Goal: Transaction & Acquisition: Purchase product/service

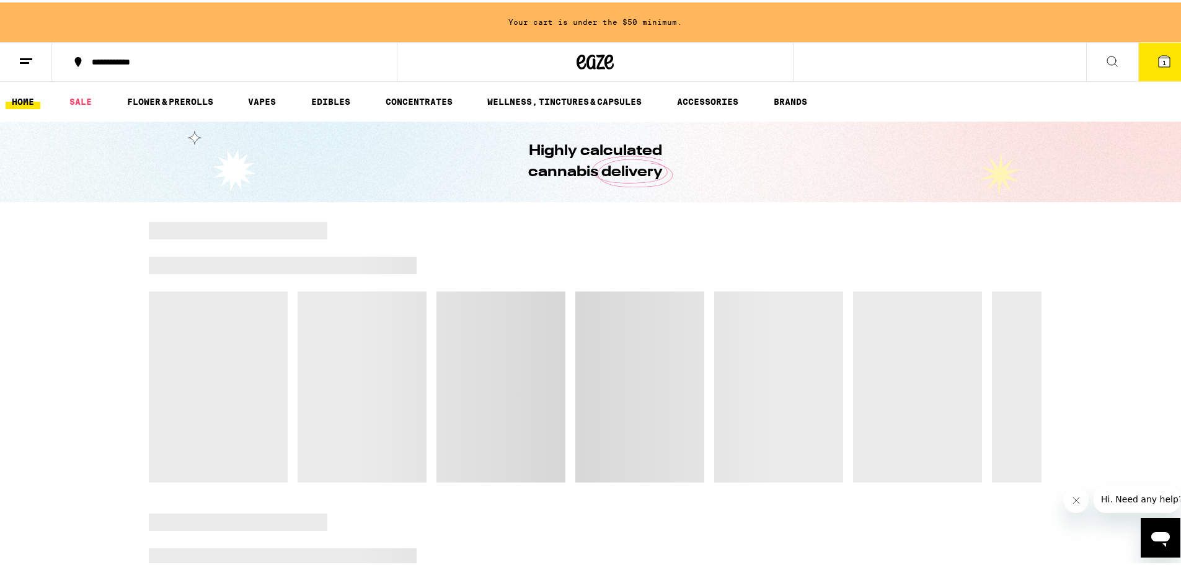
click at [1159, 55] on icon at bounding box center [1164, 58] width 11 height 11
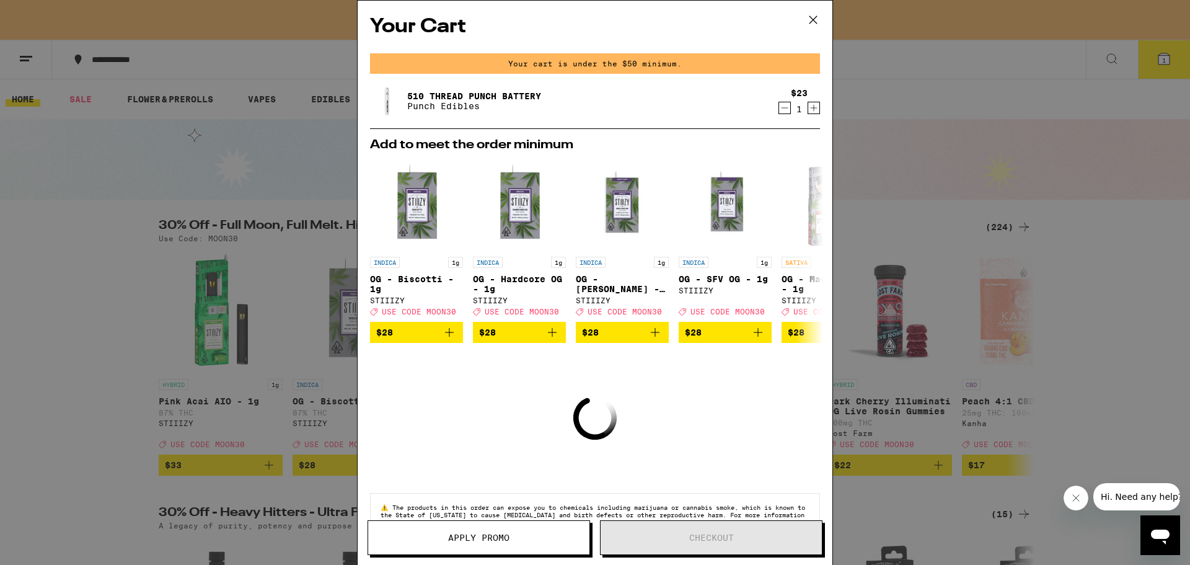
click at [813, 19] on icon at bounding box center [813, 20] width 19 height 19
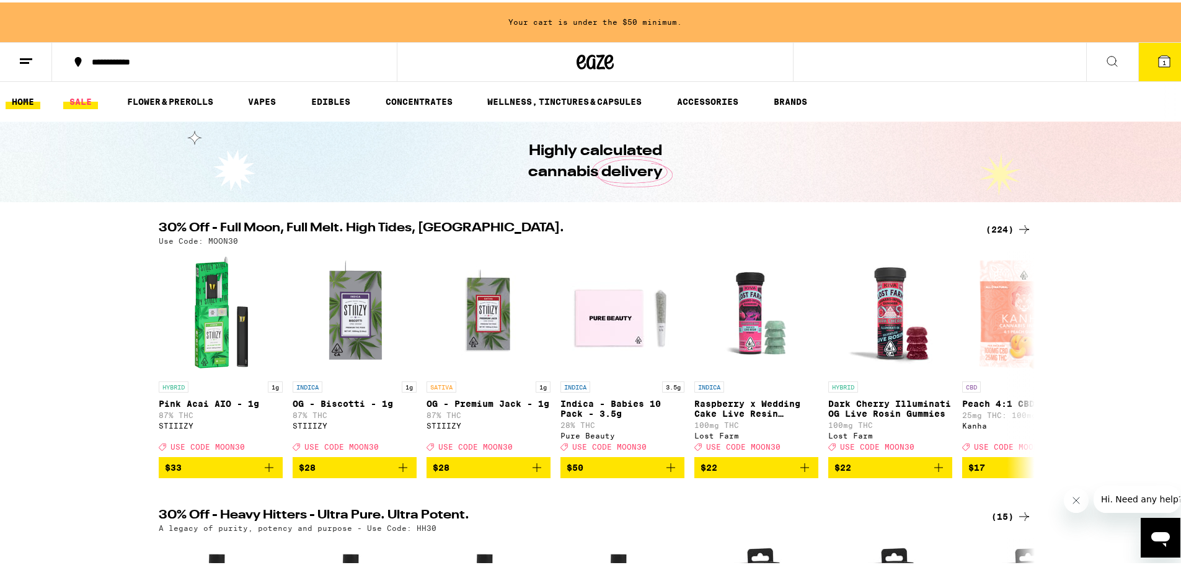
click at [77, 98] on link "SALE" at bounding box center [80, 99] width 35 height 15
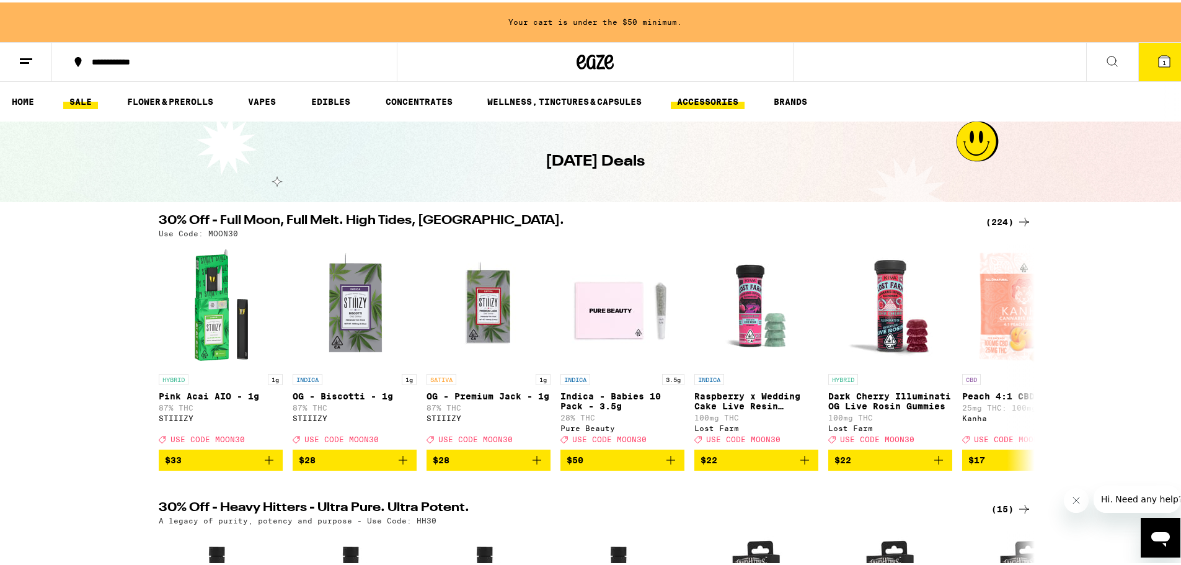
click at [736, 106] on link "ACCESSORIES" at bounding box center [708, 99] width 74 height 15
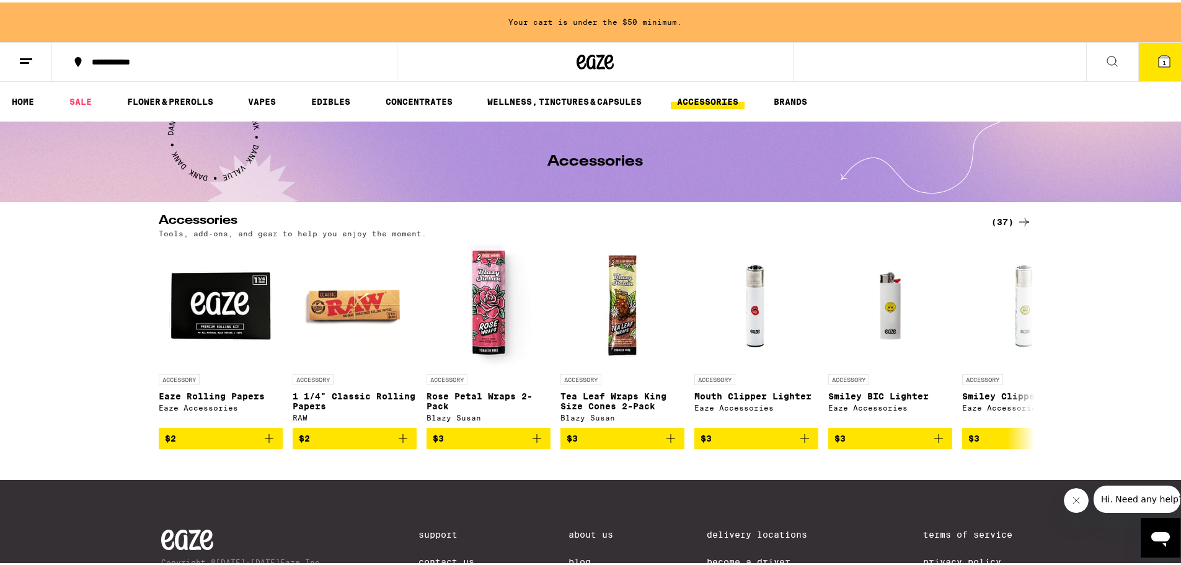
click at [999, 211] on div "**********" at bounding box center [595, 336] width 1190 height 673
click at [1007, 217] on div "(37)" at bounding box center [1011, 219] width 40 height 15
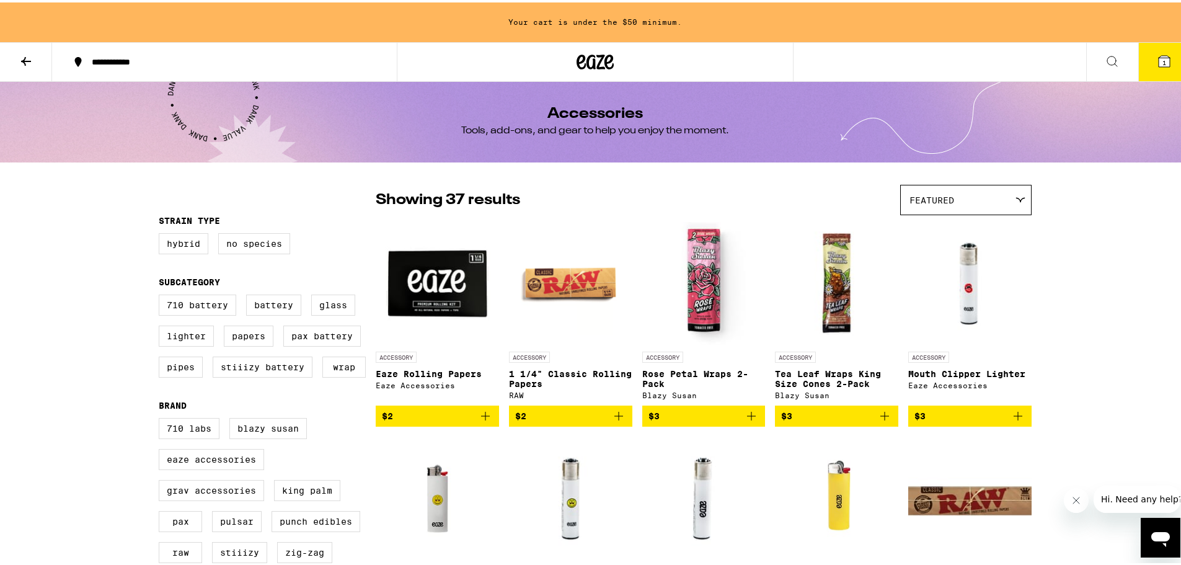
scroll to position [124, 0]
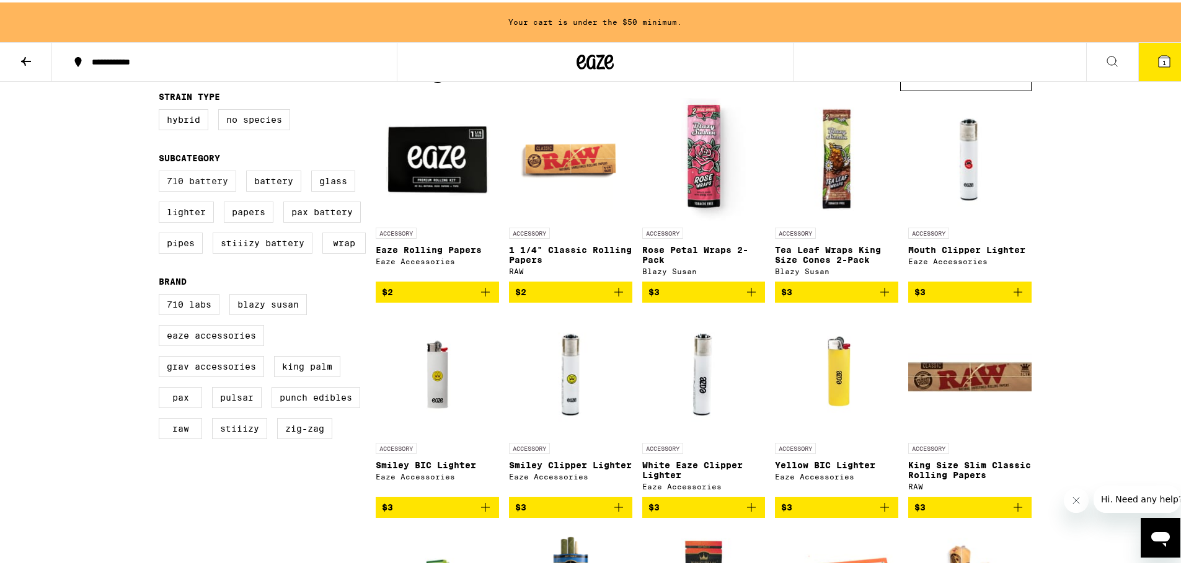
click at [191, 180] on label "710 Battery" at bounding box center [197, 178] width 77 height 21
click at [162, 170] on input "710 Battery" at bounding box center [161, 170] width 1 height 1
checkbox input "true"
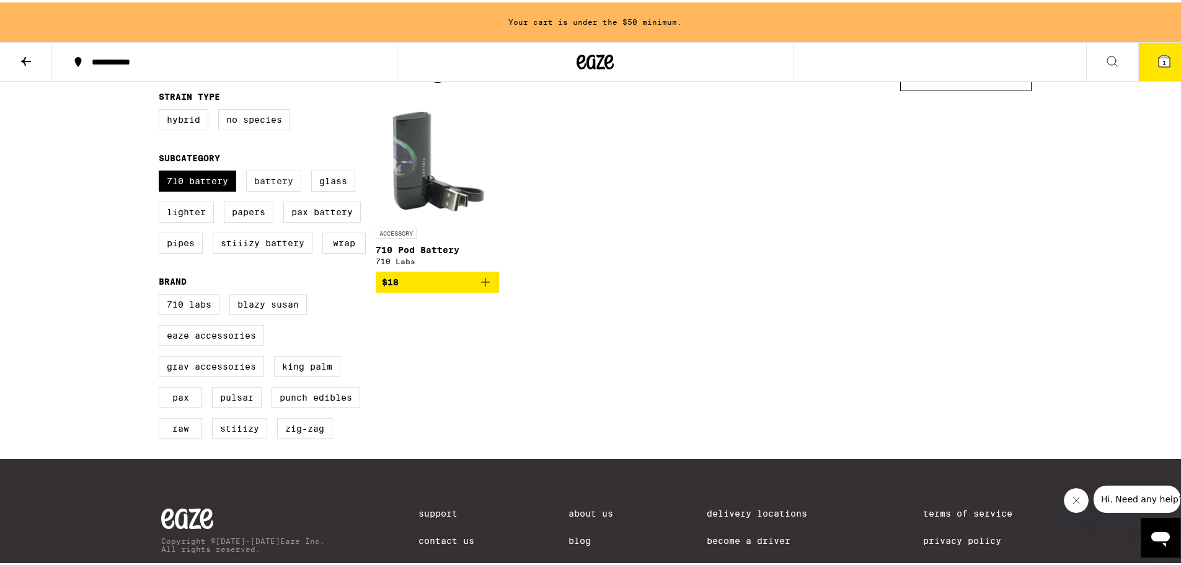
click at [259, 186] on label "Battery" at bounding box center [273, 178] width 55 height 21
click at [162, 170] on input "Battery" at bounding box center [161, 170] width 1 height 1
checkbox input "true"
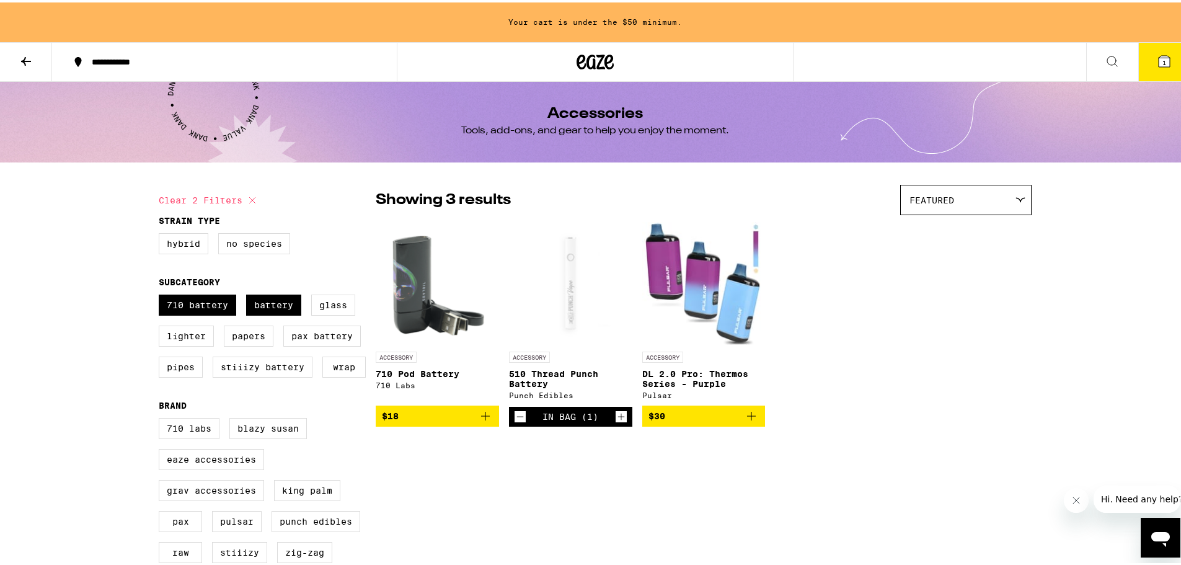
click at [942, 363] on div "ACCESSORY 710 Pod Battery 710 Labs $18 ACCESSORY 510 Thread Punch Battery Punch…" at bounding box center [704, 321] width 656 height 205
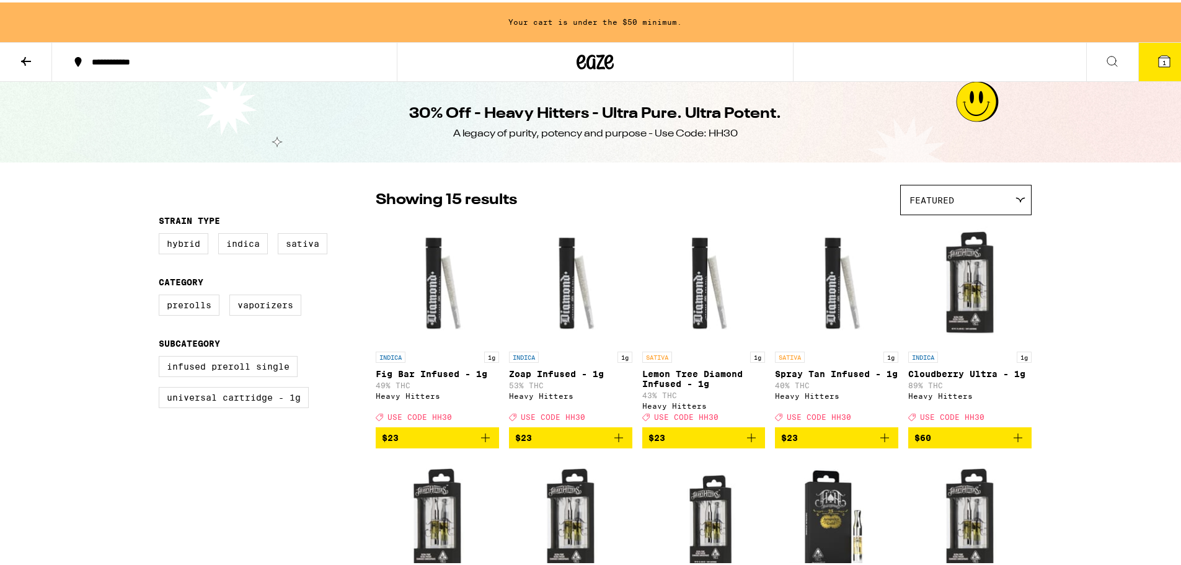
click at [92, 314] on div "**********" at bounding box center [595, 572] width 1190 height 1144
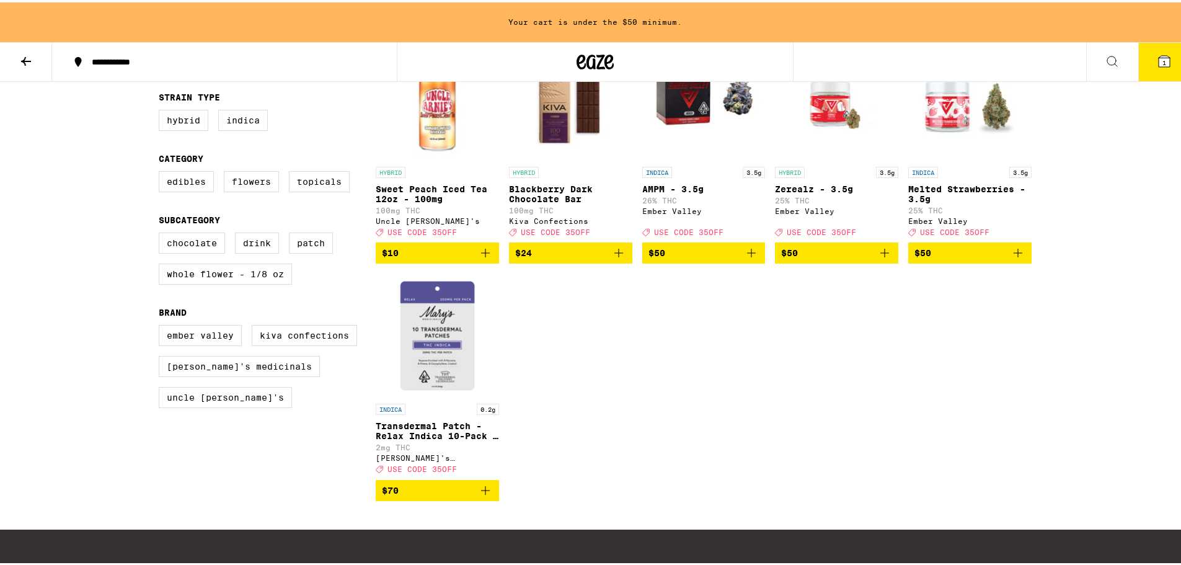
scroll to position [186, 0]
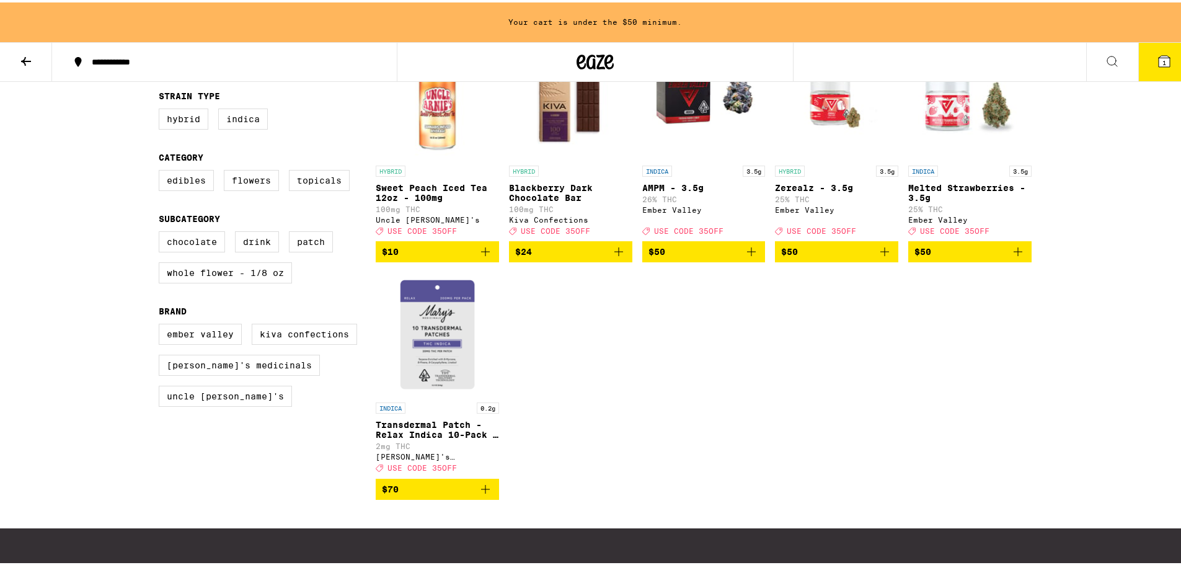
click at [713, 387] on div "HYBRID Sweet Peach Iced Tea 12oz - 100mg 100mg THC Uncle Arnie's Deal Created w…" at bounding box center [704, 265] width 656 height 464
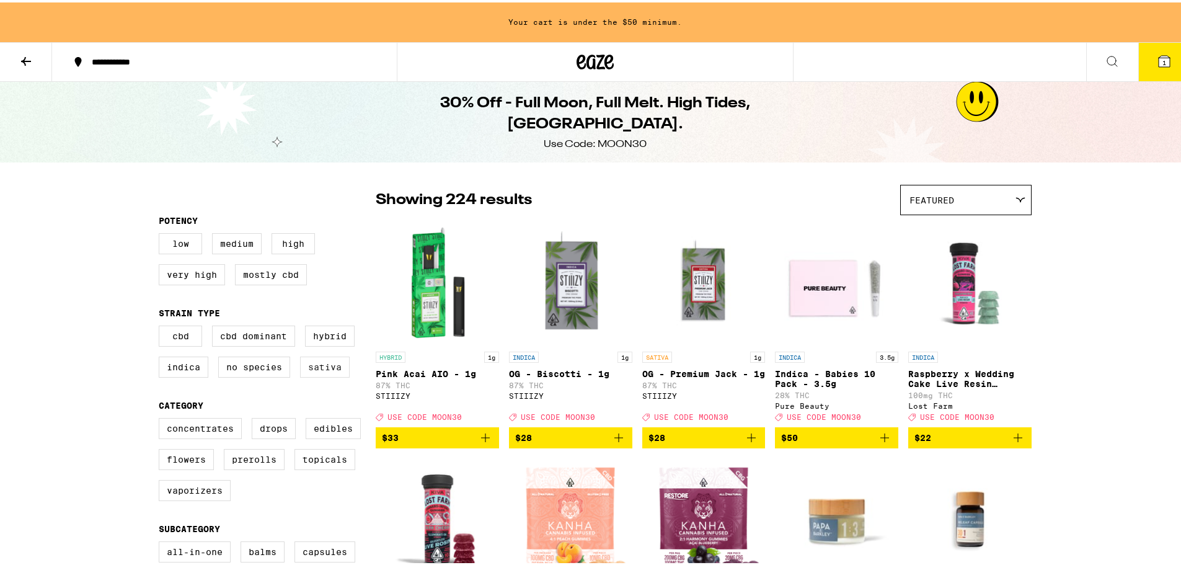
click at [322, 374] on label "Sativa" at bounding box center [325, 364] width 50 height 21
click at [162, 325] on input "Sativa" at bounding box center [161, 325] width 1 height 1
checkbox input "true"
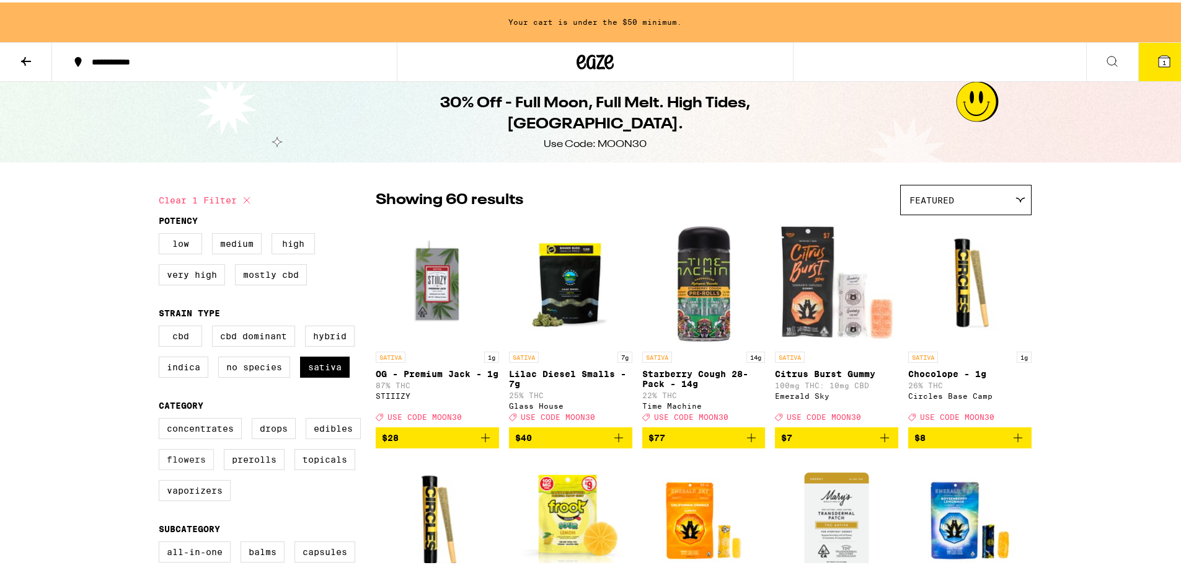
click at [180, 467] on label "Flowers" at bounding box center [186, 456] width 55 height 21
click at [162, 418] on input "Flowers" at bounding box center [161, 417] width 1 height 1
checkbox input "true"
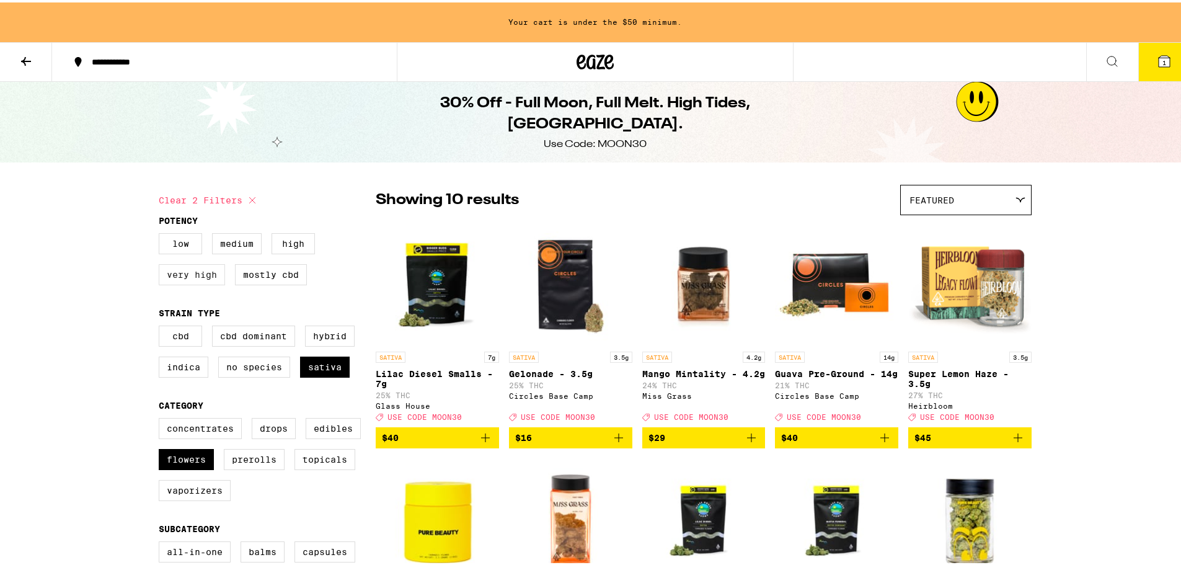
click at [203, 278] on label "Very High" at bounding box center [192, 272] width 66 height 21
click at [162, 233] on input "Very High" at bounding box center [161, 232] width 1 height 1
checkbox input "true"
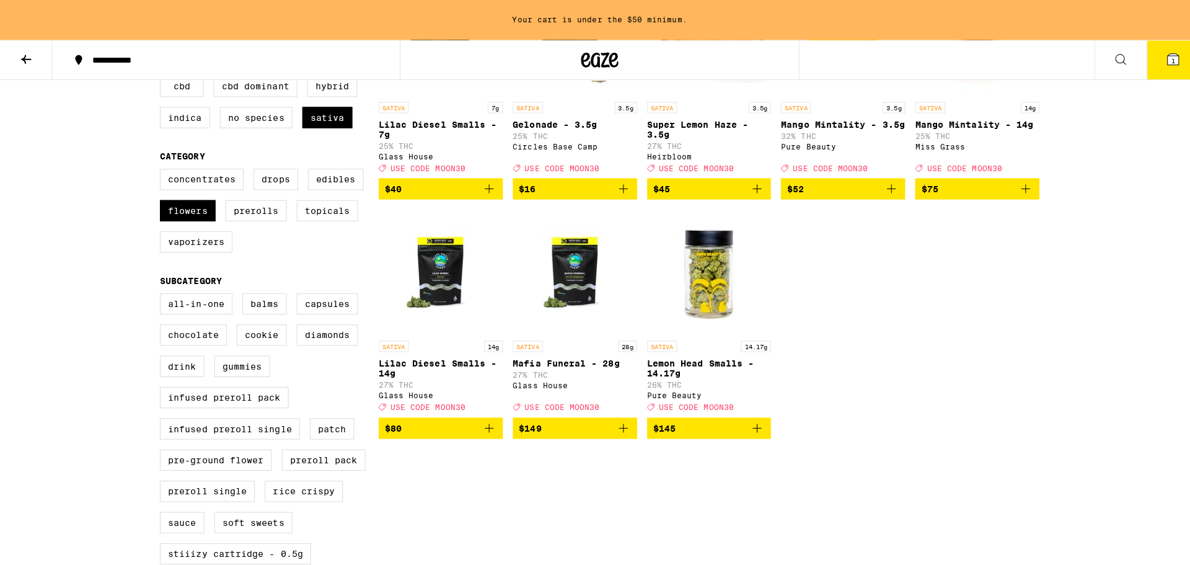
scroll to position [62, 0]
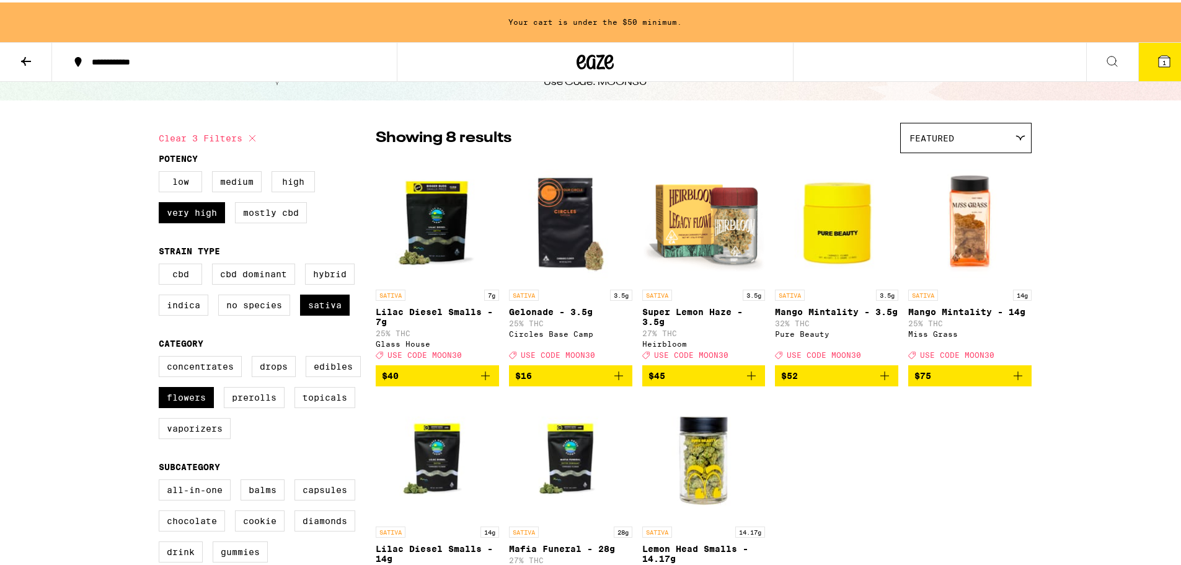
click at [828, 381] on span "$52" at bounding box center [836, 373] width 111 height 15
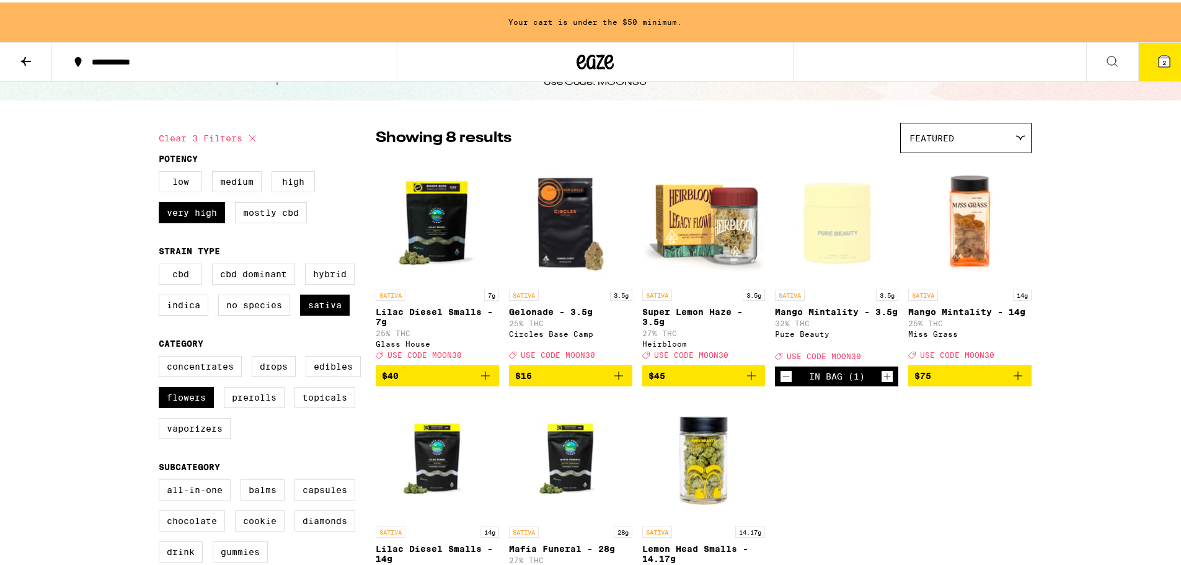
click at [1162, 58] on span "2" at bounding box center [1164, 59] width 4 height 7
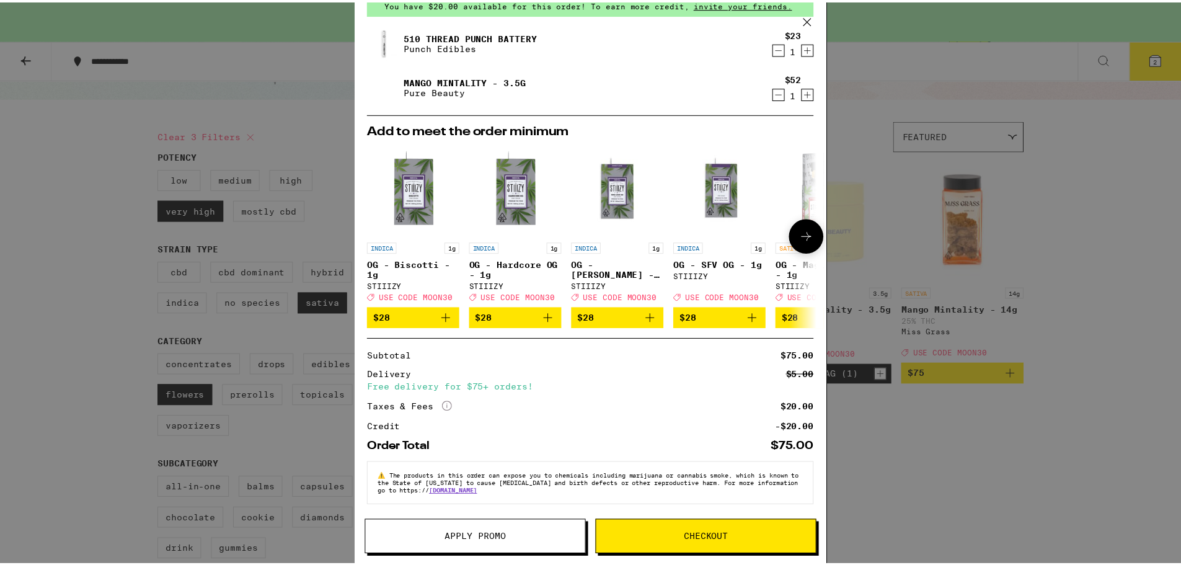
scroll to position [69, 0]
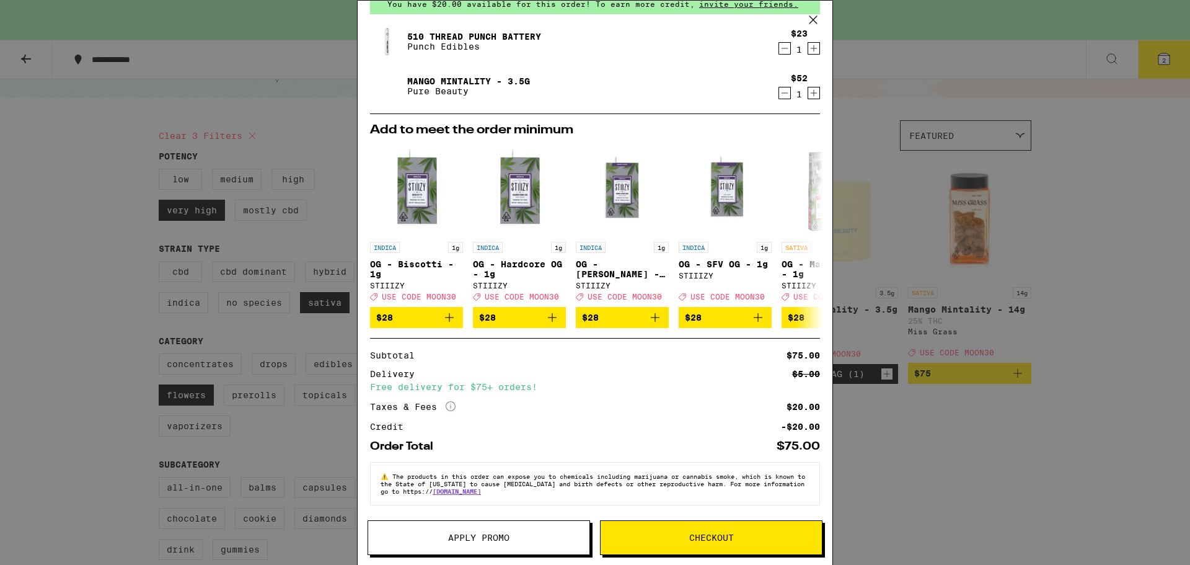
click at [922, 550] on div "Your Cart You have $20.00 available for this order! To earn more credit, invite…" at bounding box center [595, 282] width 1190 height 565
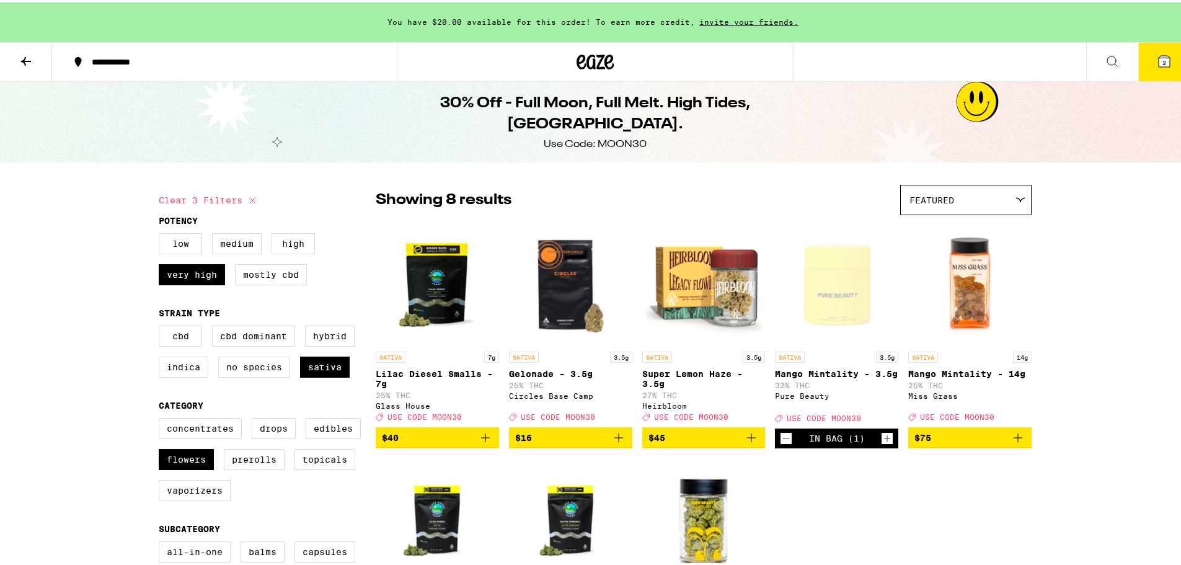
click at [1159, 61] on icon at bounding box center [1164, 58] width 11 height 11
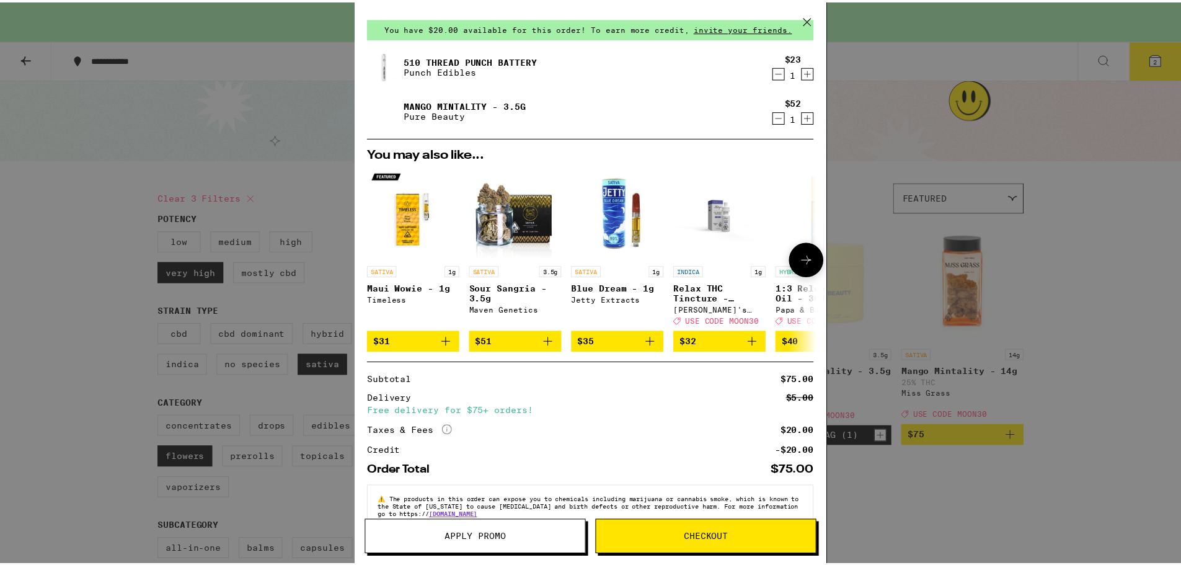
scroll to position [69, 0]
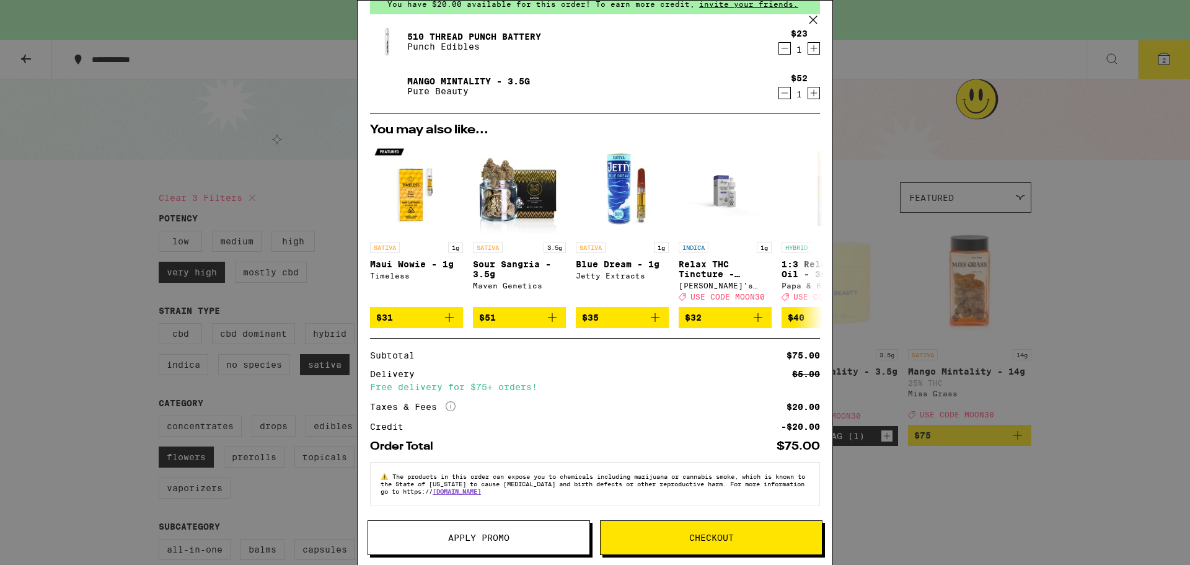
click at [448, 546] on button "Apply Promo" at bounding box center [479, 537] width 223 height 35
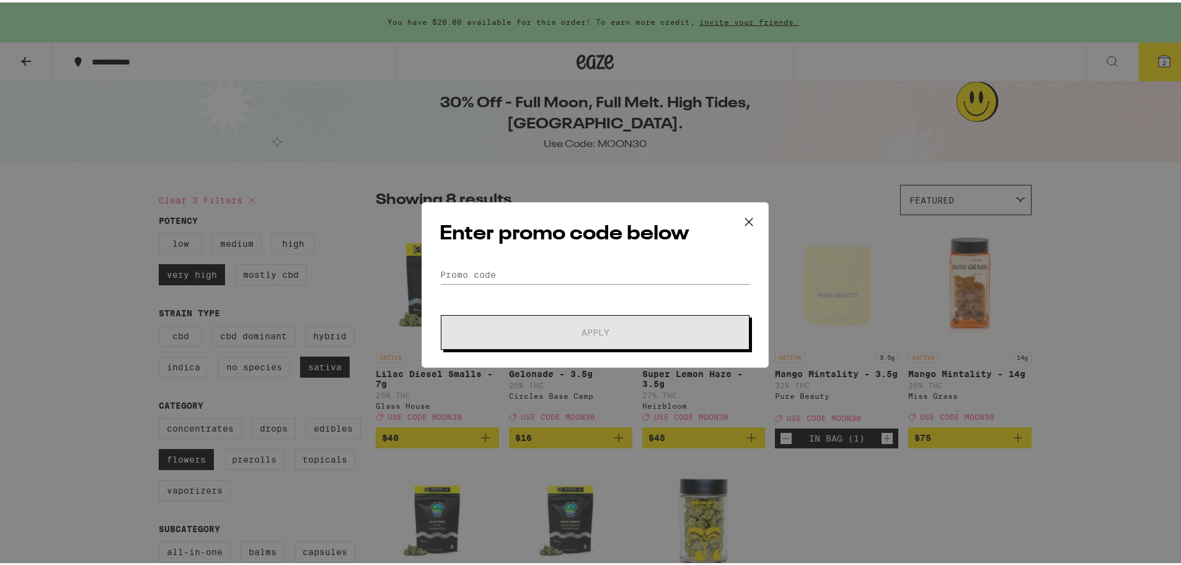
drag, startPoint x: 558, startPoint y: 285, endPoint x: 557, endPoint y: 273, distance: 11.8
click at [558, 282] on form "Promo Code Apply" at bounding box center [595, 305] width 311 height 84
click at [557, 270] on input "Promo Code" at bounding box center [595, 272] width 311 height 19
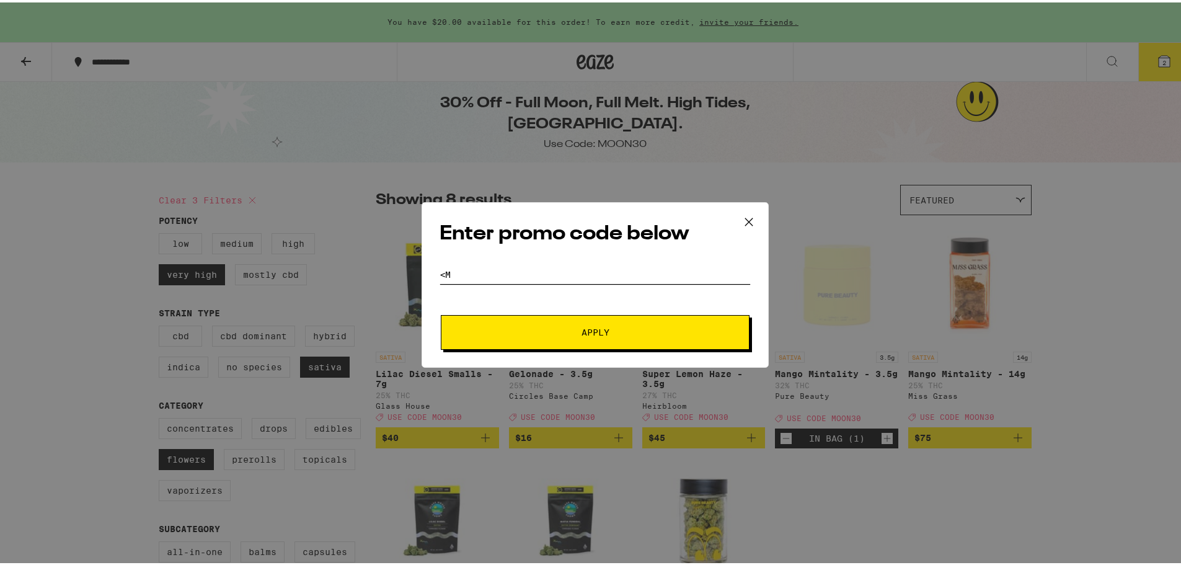
type input "<"
type input "moon30"
click at [441, 312] on button "Apply" at bounding box center [595, 329] width 309 height 35
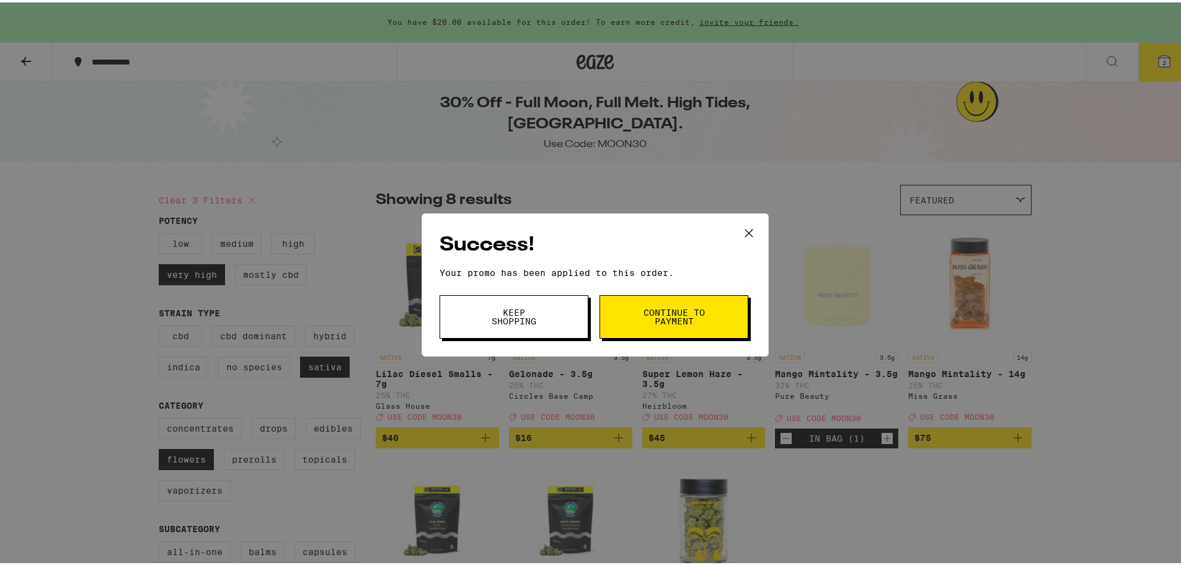
click at [639, 296] on button "Continue to payment" at bounding box center [673, 314] width 149 height 43
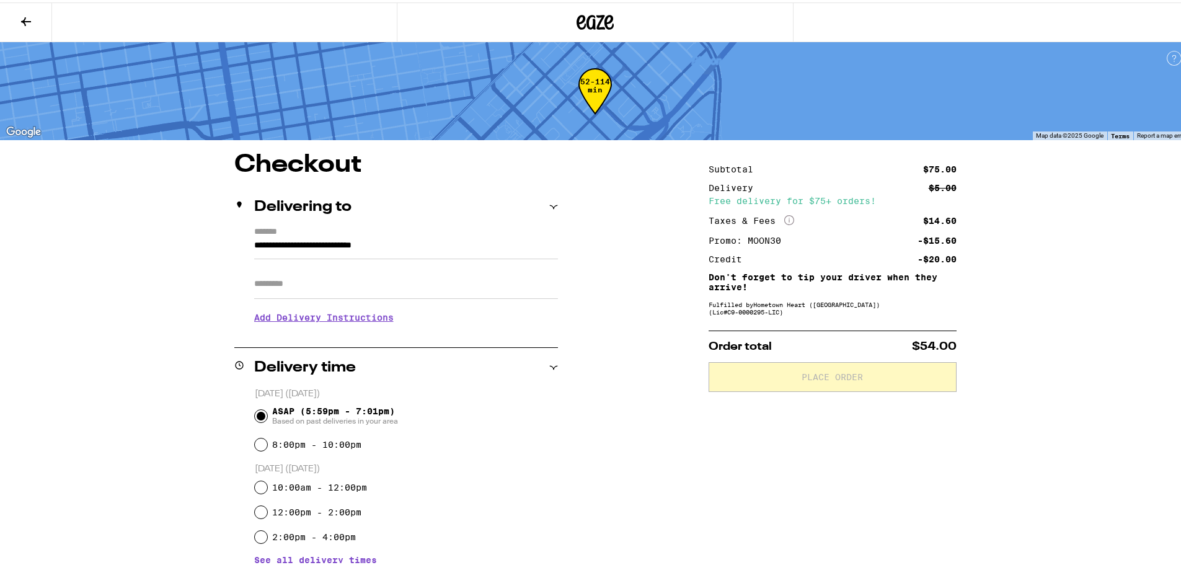
click at [1032, 237] on div "**********" at bounding box center [595, 499] width 893 height 698
click at [1082, 283] on div "**********" at bounding box center [595, 424] width 1190 height 848
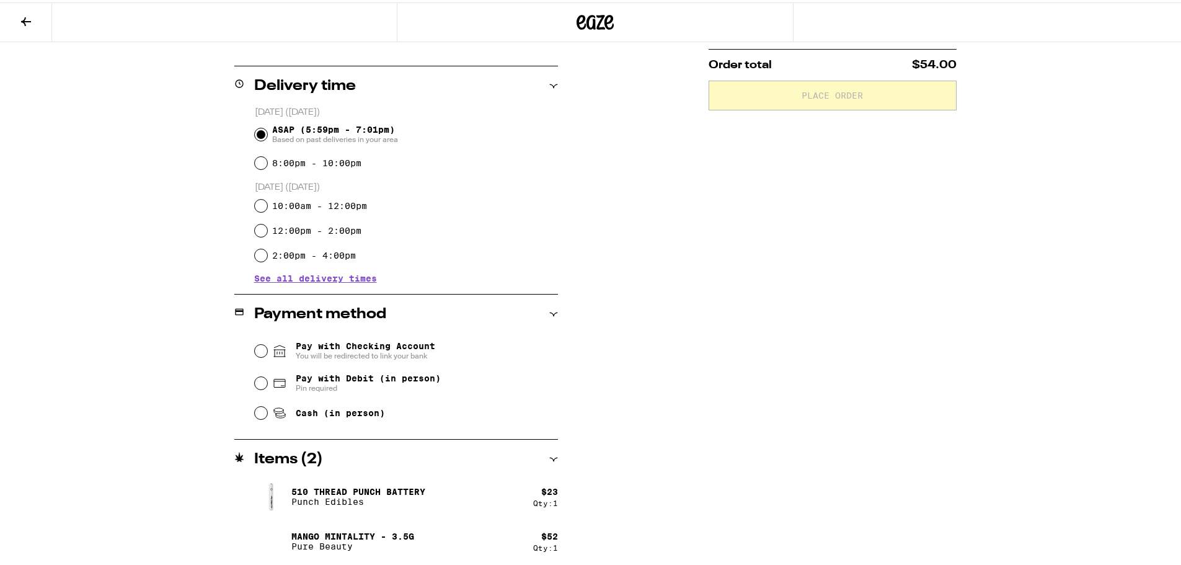
scroll to position [283, 0]
click at [259, 411] on input "Cash (in person)" at bounding box center [261, 408] width 12 height 12
radio input "true"
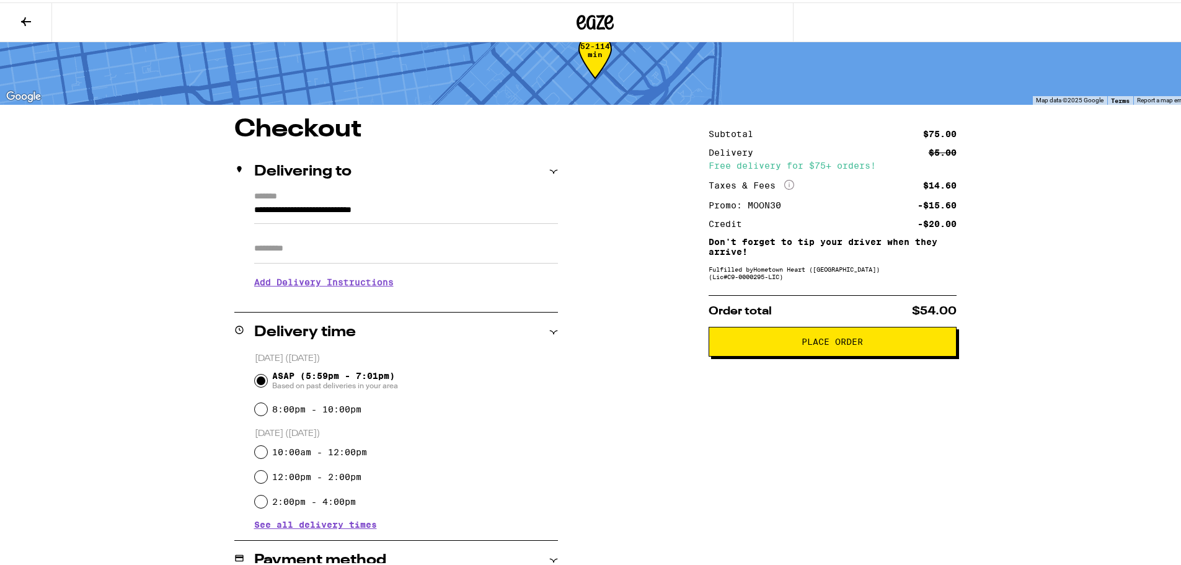
scroll to position [0, 0]
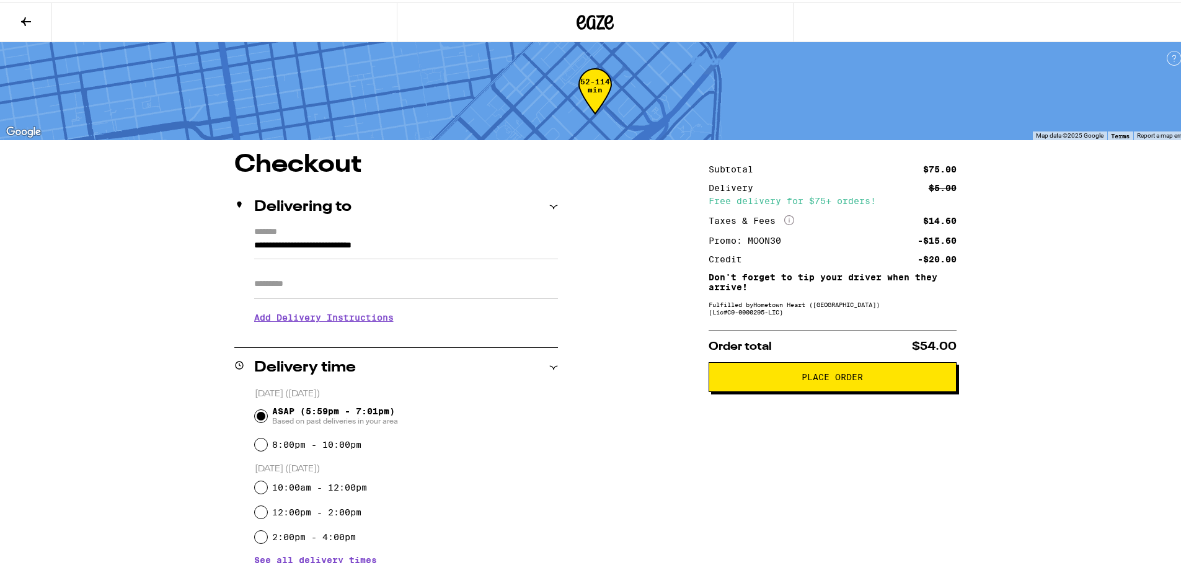
drag, startPoint x: 592, startPoint y: 14, endPoint x: 562, endPoint y: 299, distance: 286.1
click at [562, 299] on div "**********" at bounding box center [595, 499] width 893 height 698
click at [21, 14] on icon at bounding box center [26, 19] width 15 height 15
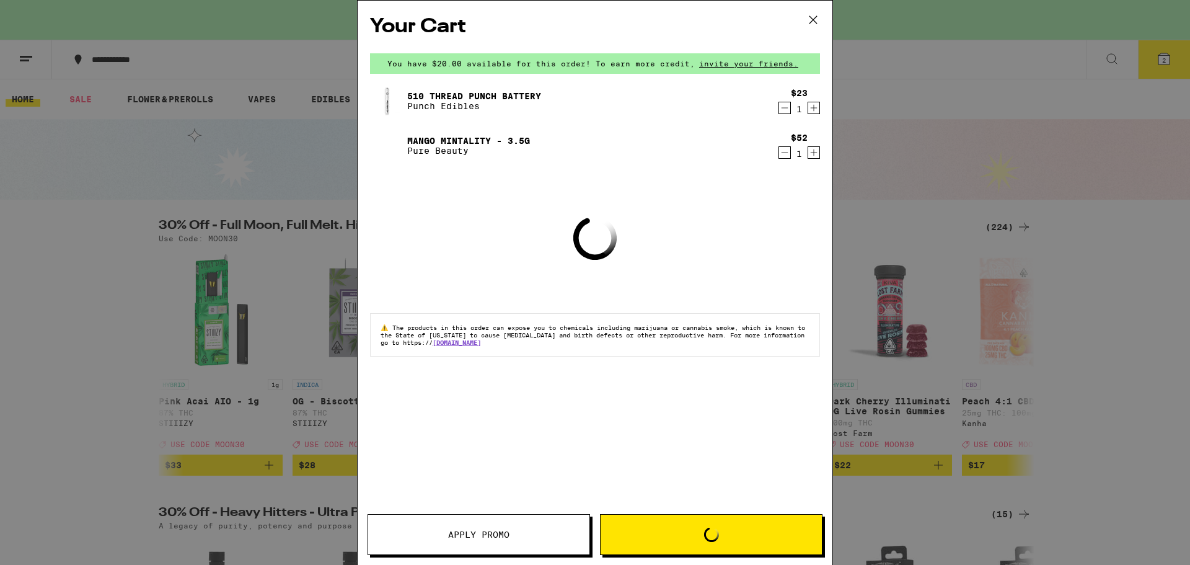
click at [815, 17] on icon at bounding box center [813, 20] width 19 height 19
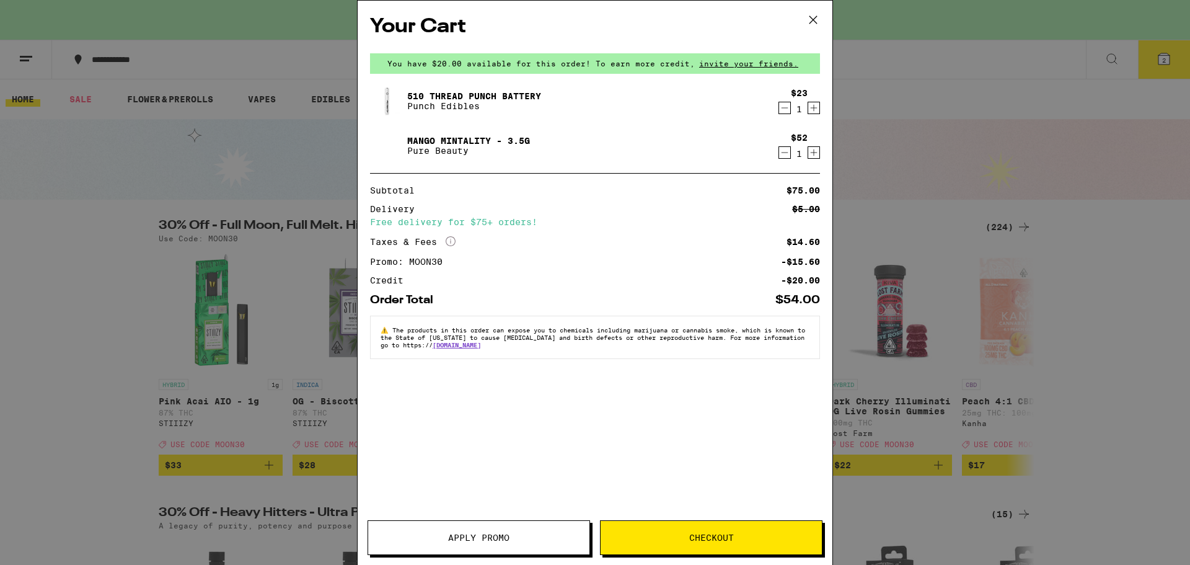
click at [815, 17] on icon at bounding box center [813, 20] width 19 height 19
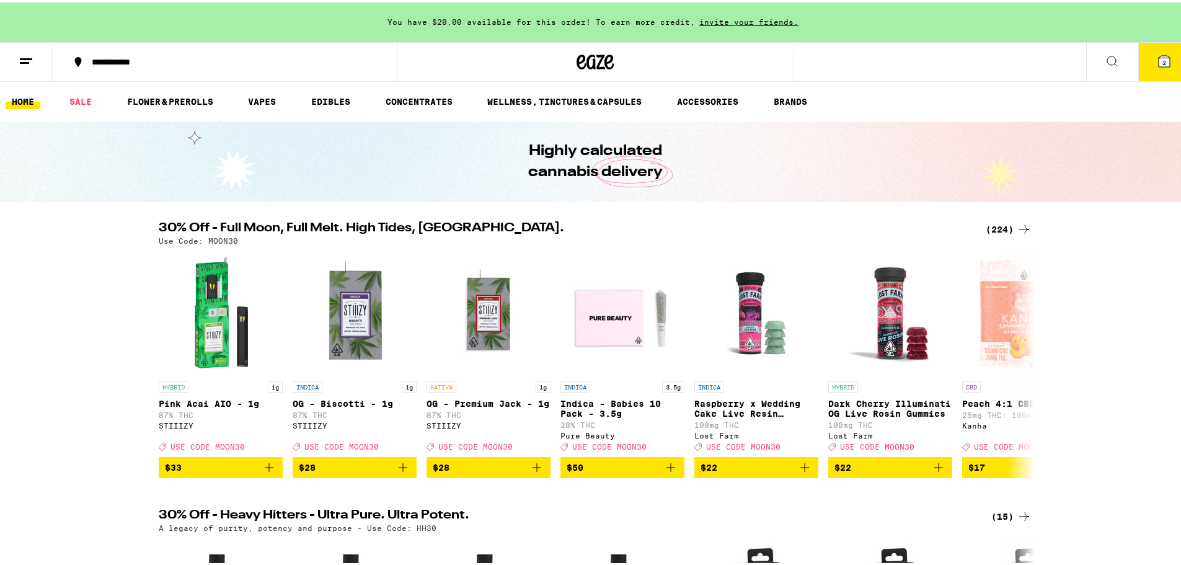
click at [993, 232] on div "(224)" at bounding box center [1009, 226] width 46 height 15
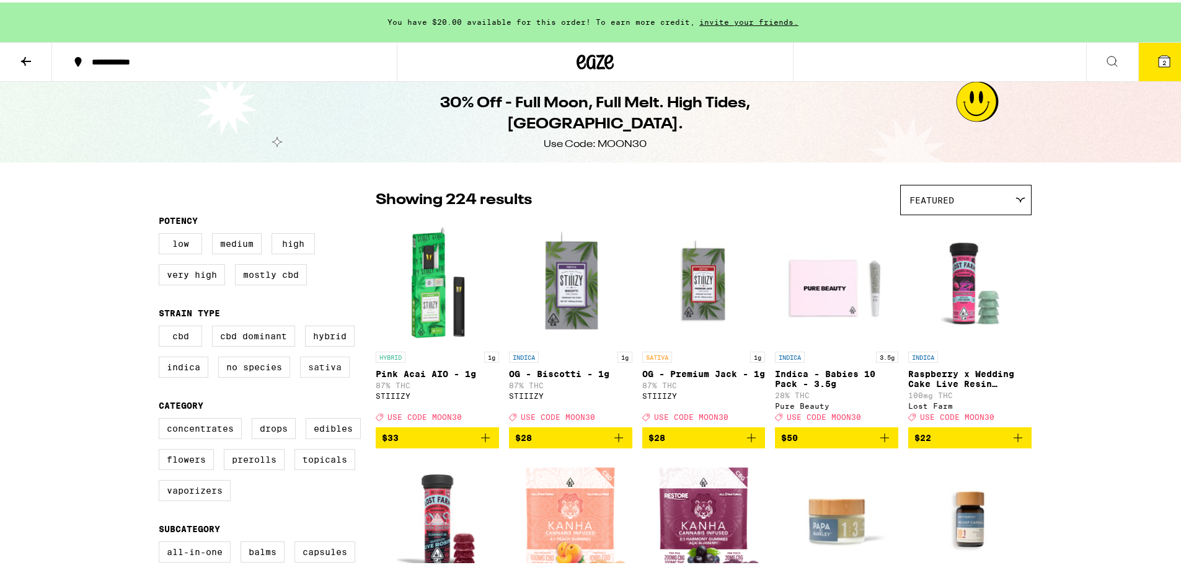
click at [324, 372] on label "Sativa" at bounding box center [325, 364] width 50 height 21
click at [162, 325] on input "Sativa" at bounding box center [161, 325] width 1 height 1
checkbox input "true"
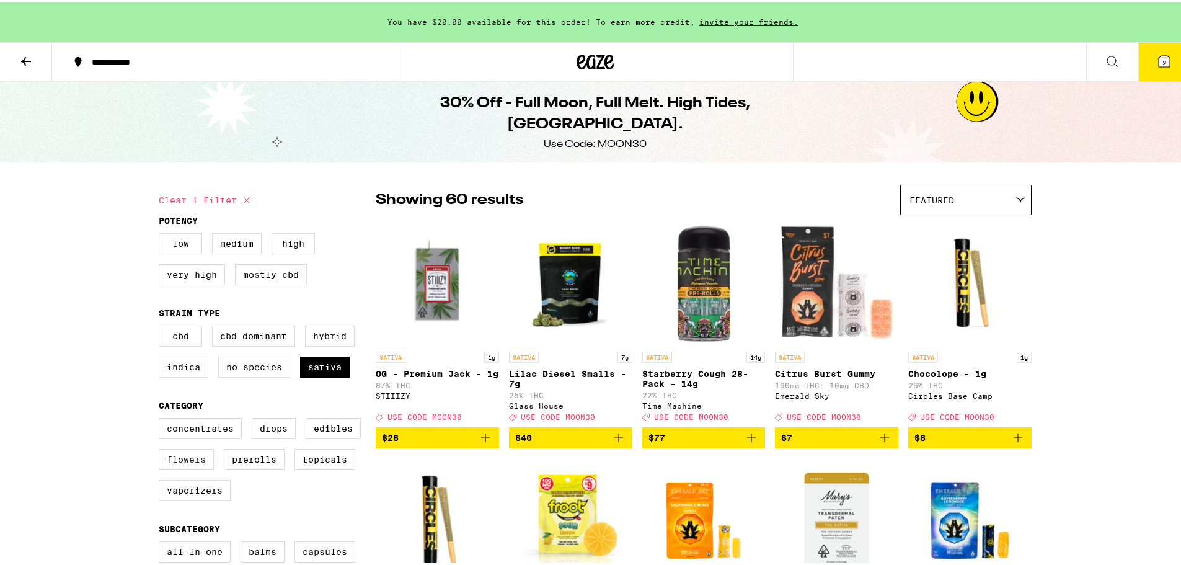
click at [190, 467] on label "Flowers" at bounding box center [186, 456] width 55 height 21
click at [162, 418] on input "Flowers" at bounding box center [161, 417] width 1 height 1
checkbox input "true"
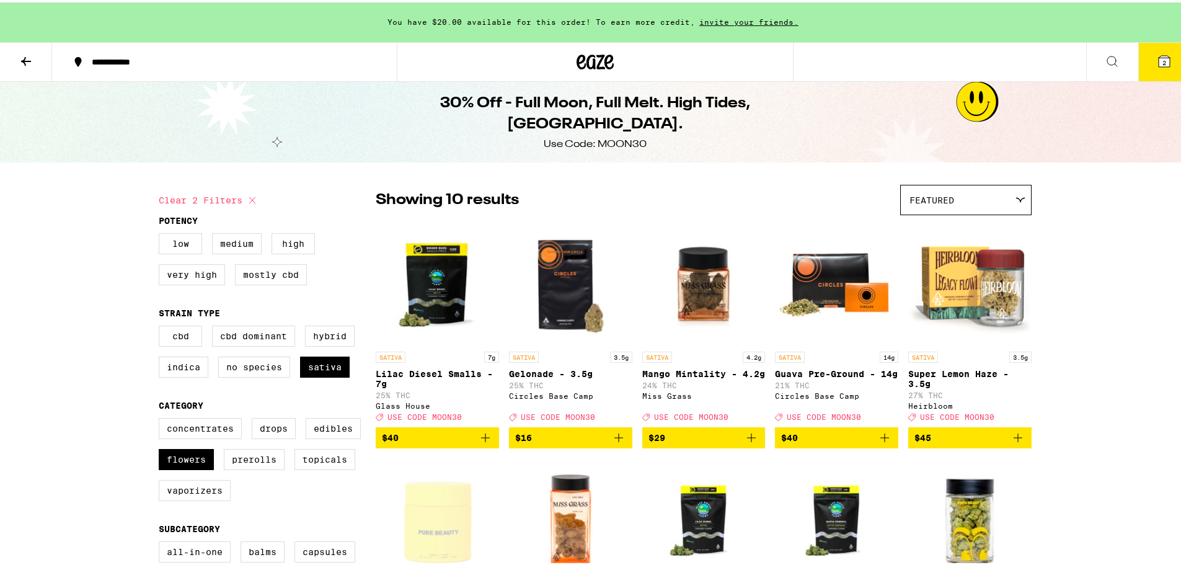
click at [1146, 61] on button "2" at bounding box center [1164, 59] width 52 height 38
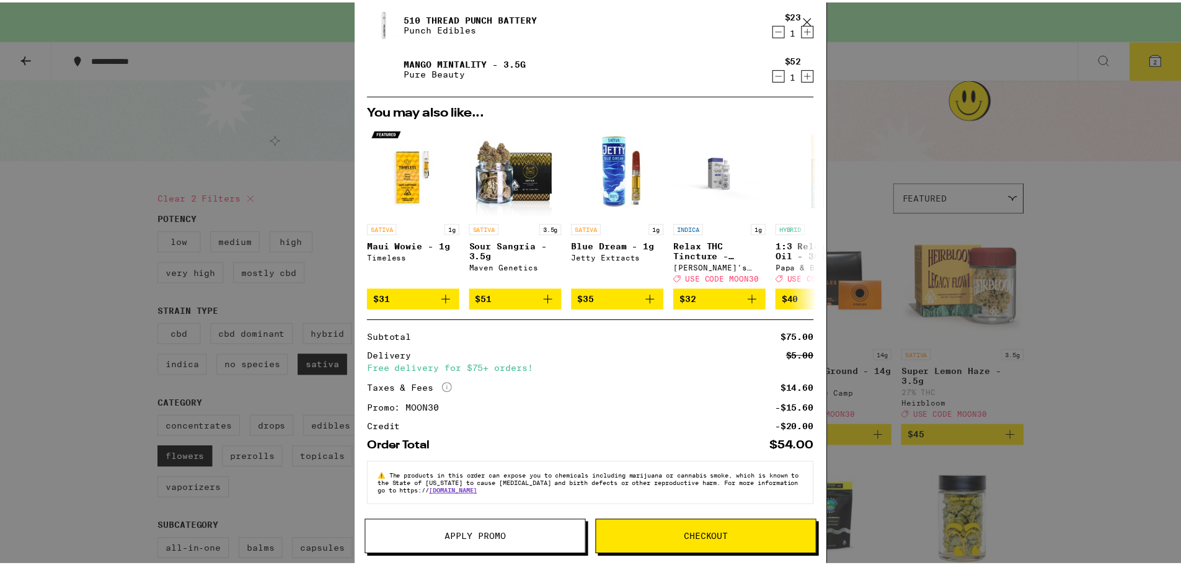
scroll to position [87, 0]
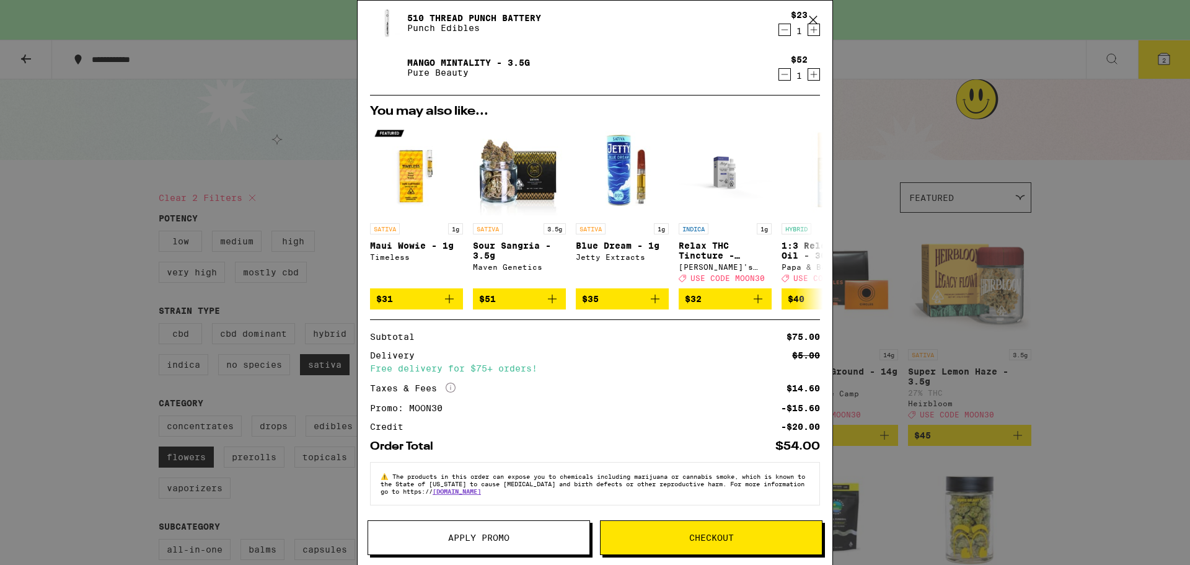
click at [687, 534] on span "Checkout" at bounding box center [711, 537] width 221 height 9
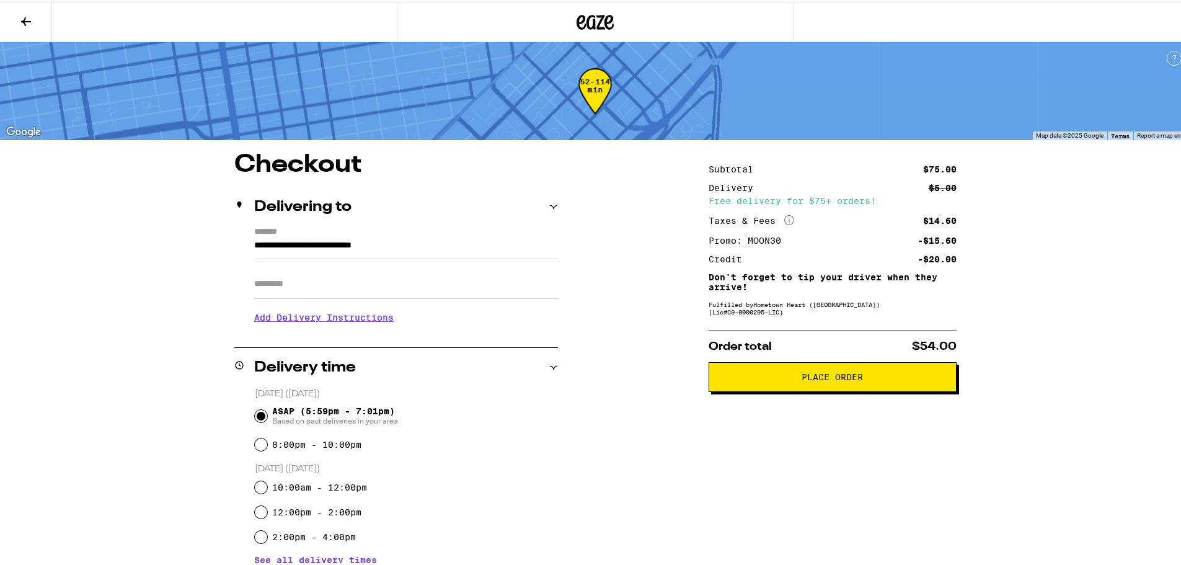
click at [789, 373] on button "Place Order" at bounding box center [833, 375] width 248 height 30
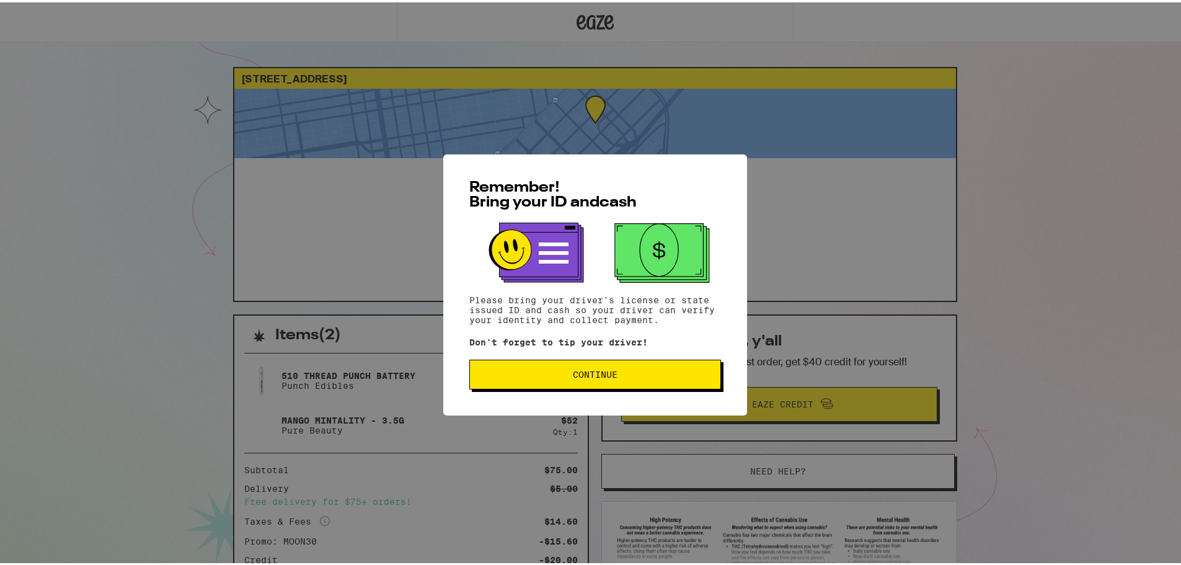
click at [588, 369] on span "Continue" at bounding box center [595, 372] width 45 height 9
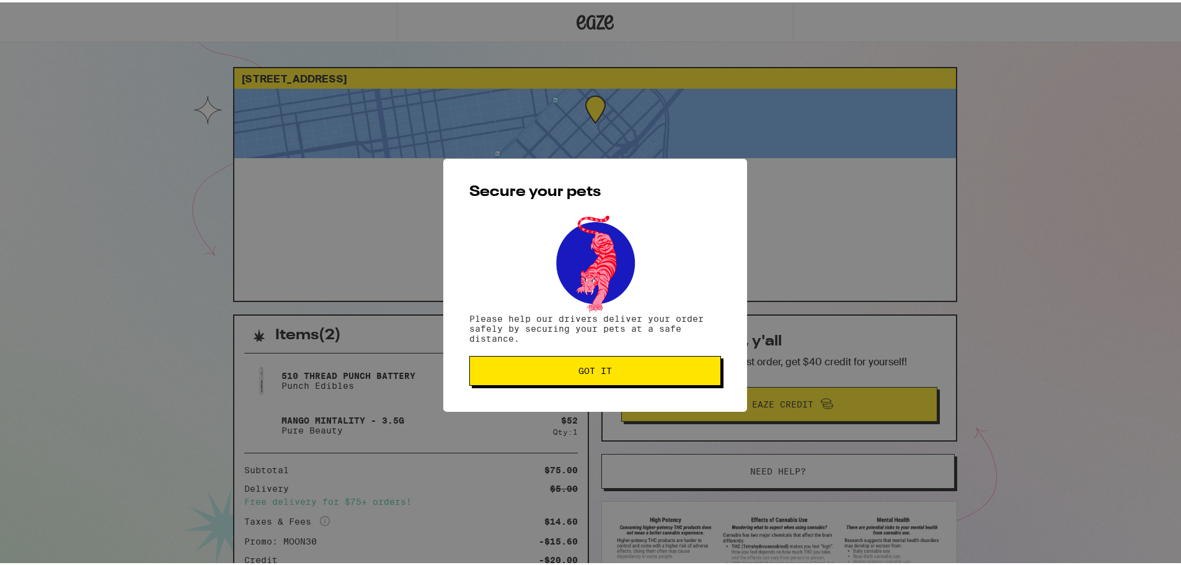
click at [578, 371] on span "Got it" at bounding box center [594, 368] width 33 height 9
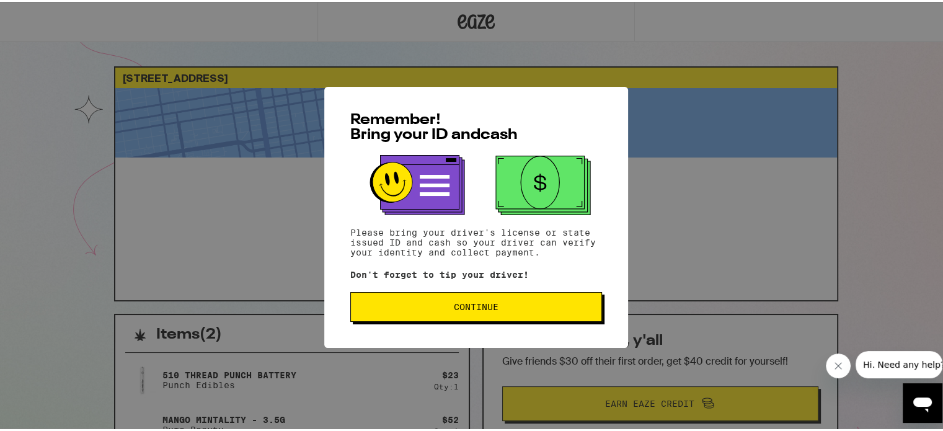
click at [495, 307] on span "Continue" at bounding box center [476, 305] width 231 height 9
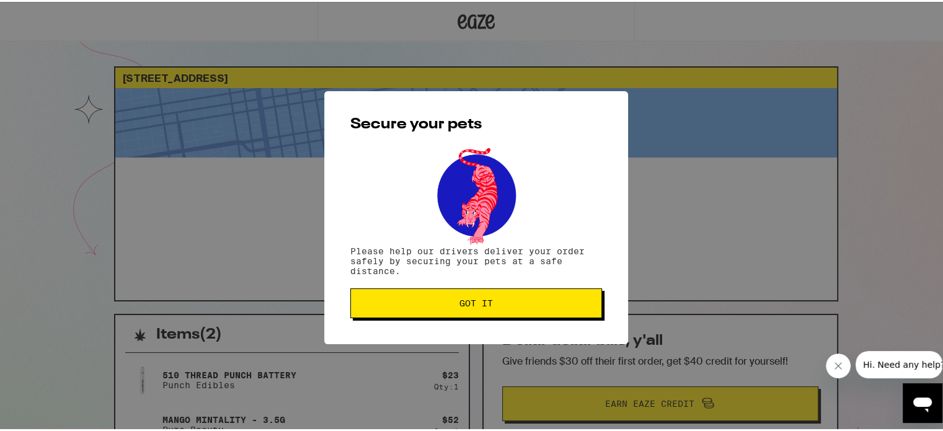
click at [475, 306] on span "Got it" at bounding box center [475, 301] width 33 height 9
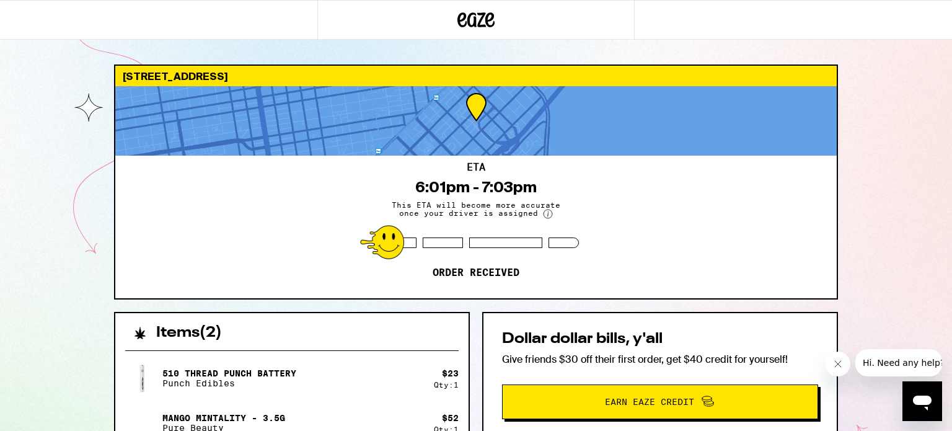
click at [842, 198] on div "[STREET_ADDRESS] ETA 6:01pm - 7:03pm This ETA will become more accurate once yo…" at bounding box center [476, 369] width 744 height 611
